Goal: Task Accomplishment & Management: Complete application form

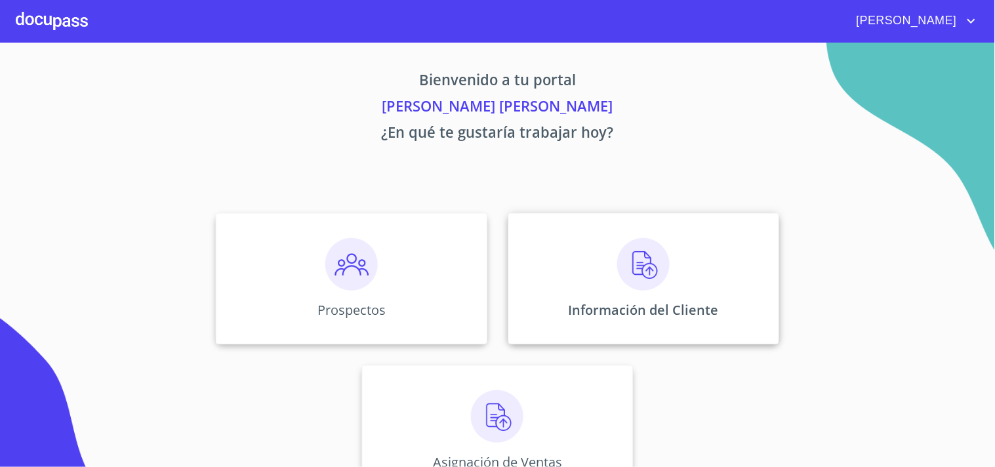
click at [653, 284] on img at bounding box center [643, 264] width 52 height 52
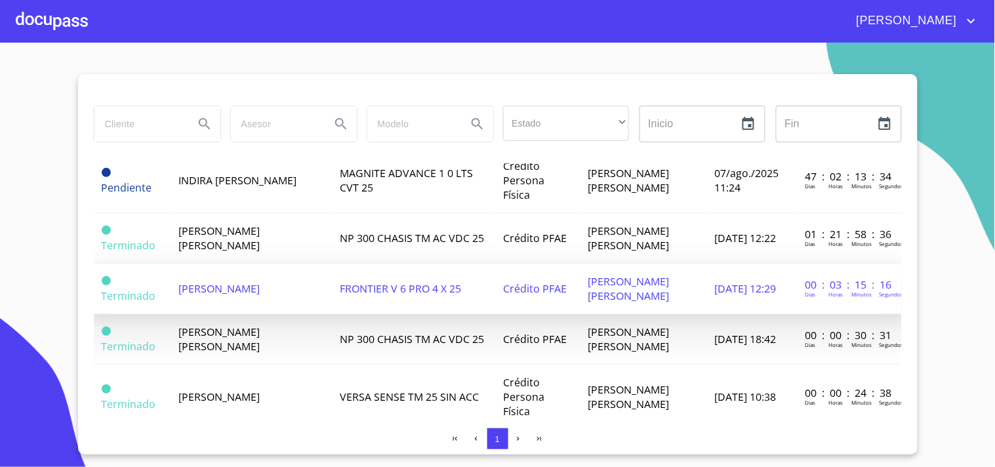
scroll to position [356, 0]
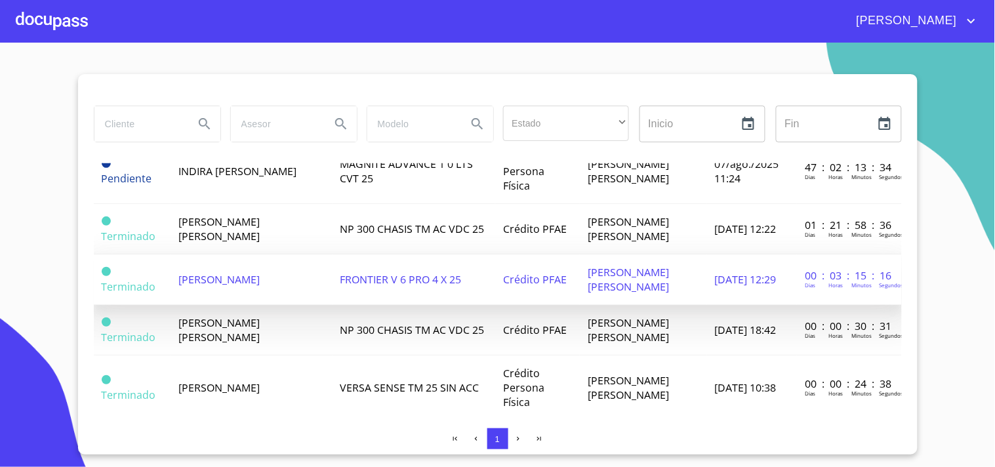
click at [359, 305] on td "FRONTIER V 6 PRO 4 X 25" at bounding box center [414, 280] width 163 height 51
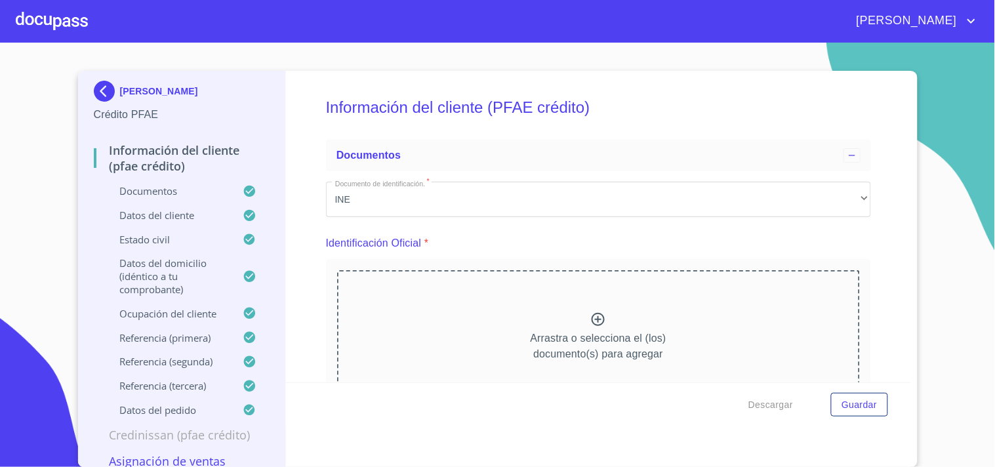
scroll to position [11, 0]
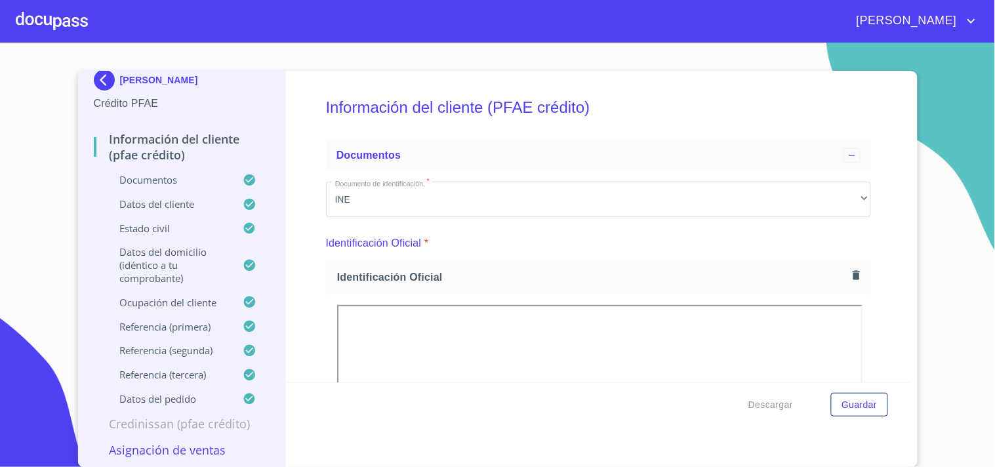
click at [167, 449] on p "Asignación de Ventas" at bounding box center [182, 450] width 177 height 16
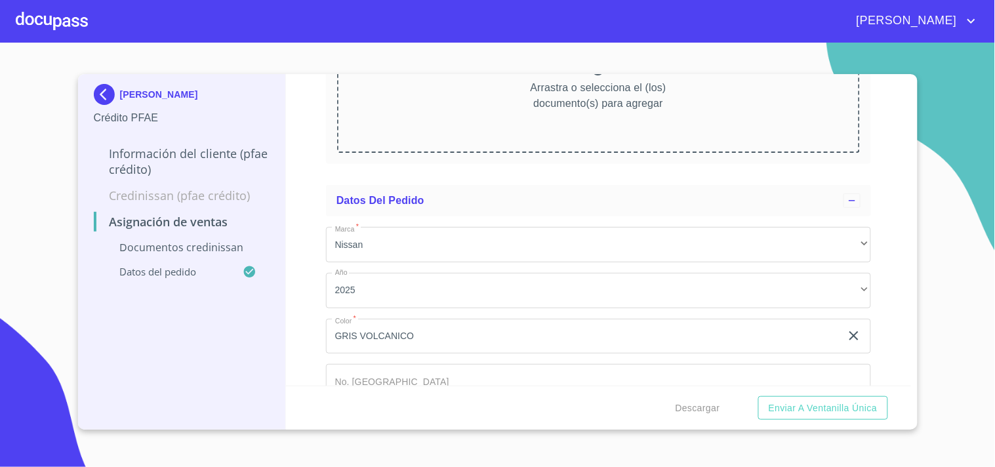
scroll to position [210, 0]
click at [495, 105] on div "Arrastra o selecciona el (los) documento(s) para agregar" at bounding box center [598, 85] width 523 height 134
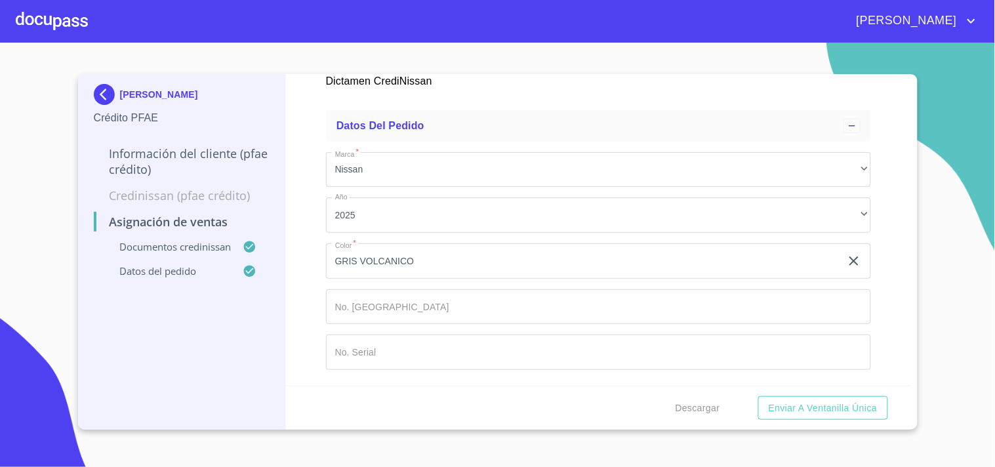
scroll to position [943, 0]
click at [454, 306] on input "Marca   *" at bounding box center [598, 306] width 545 height 35
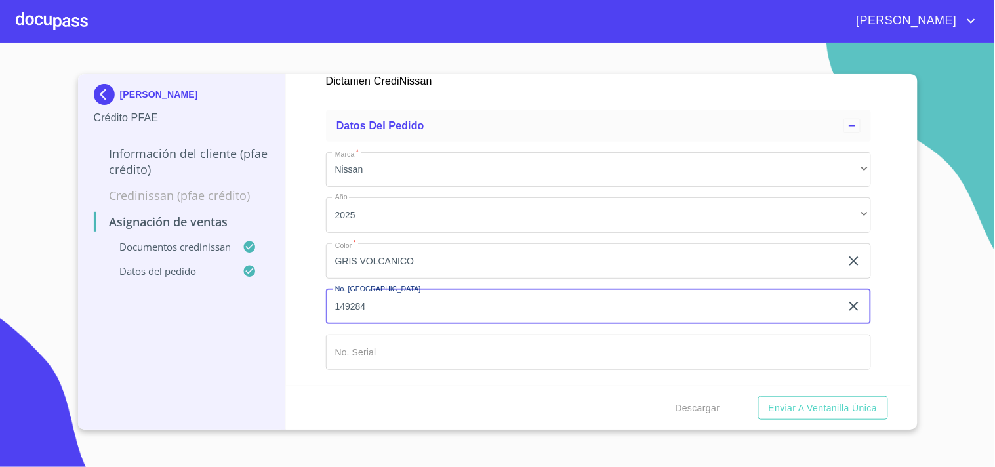
type input "149284"
click at [398, 344] on input "Marca   *" at bounding box center [598, 352] width 545 height 35
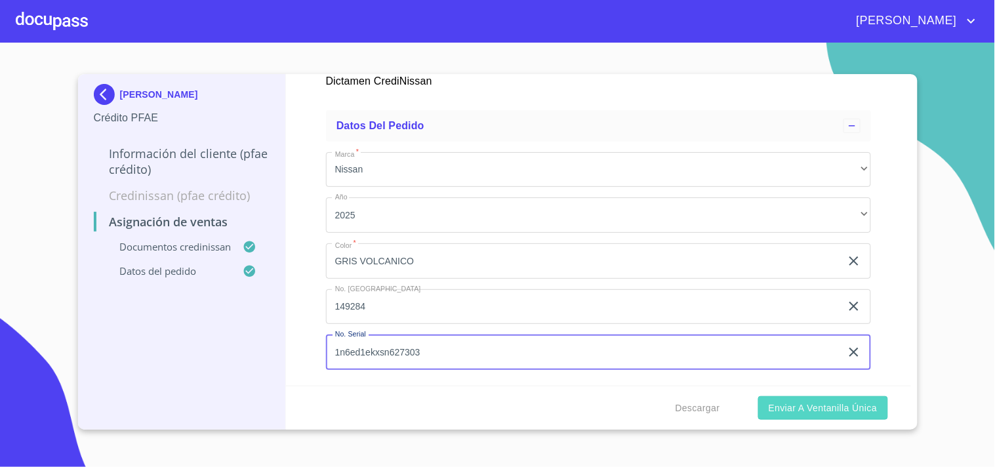
type input "1n6ed1ekxsn627303"
click at [801, 415] on span "Enviar a Ventanilla única" at bounding box center [823, 408] width 109 height 16
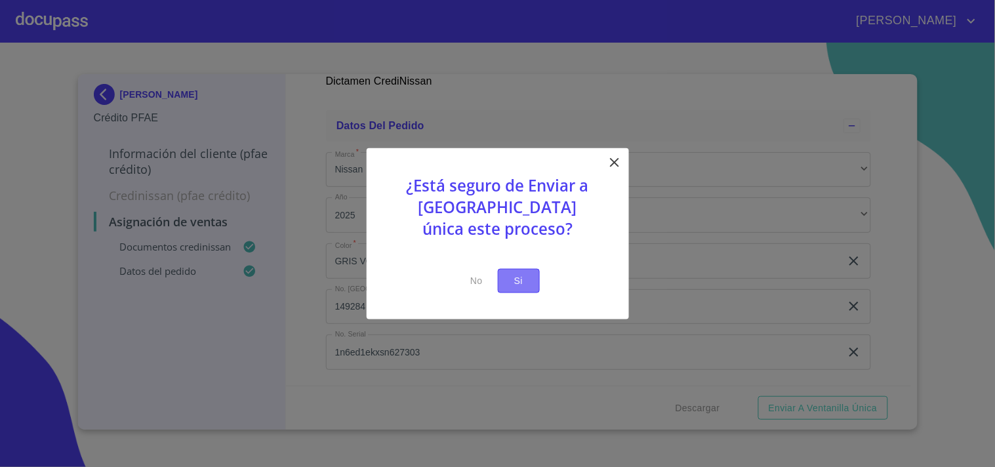
click at [516, 276] on span "Si" at bounding box center [519, 281] width 21 height 16
